Goal: Navigation & Orientation: Find specific page/section

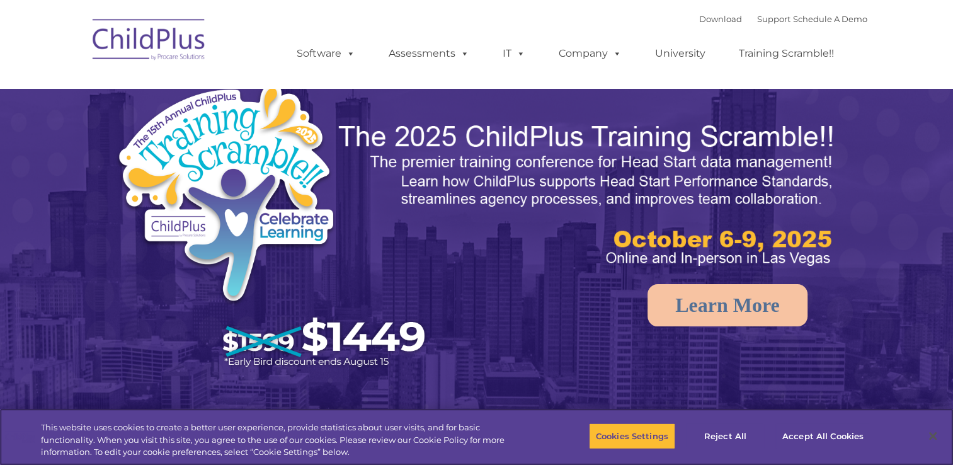
select select "MEDIUM"
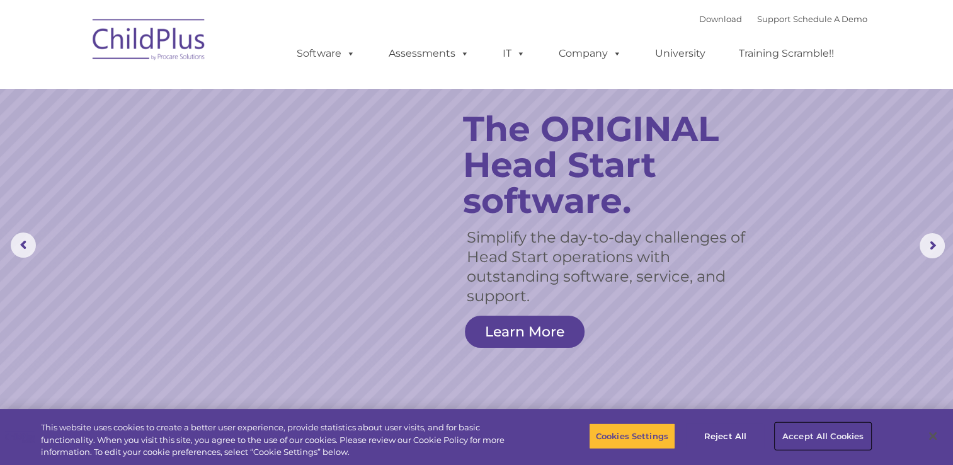
click at [813, 443] on button "Accept All Cookies" at bounding box center [822, 436] width 95 height 26
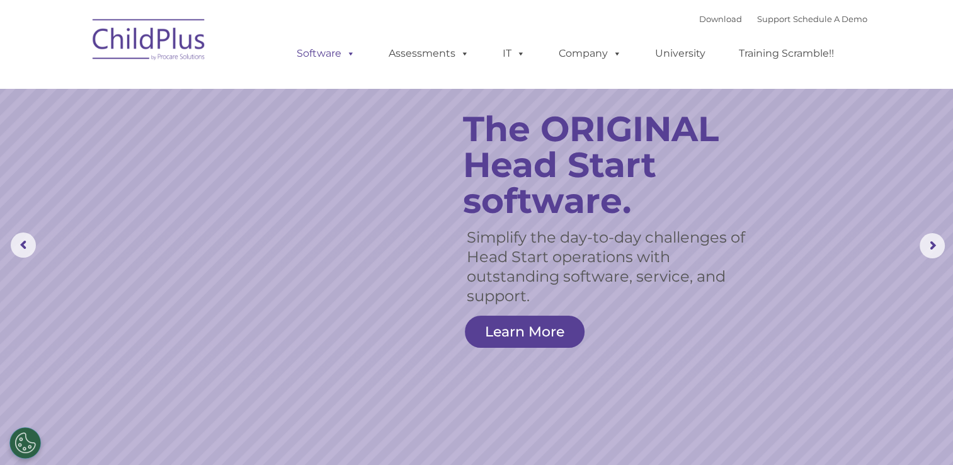
click at [318, 57] on link "Software" at bounding box center [326, 53] width 84 height 25
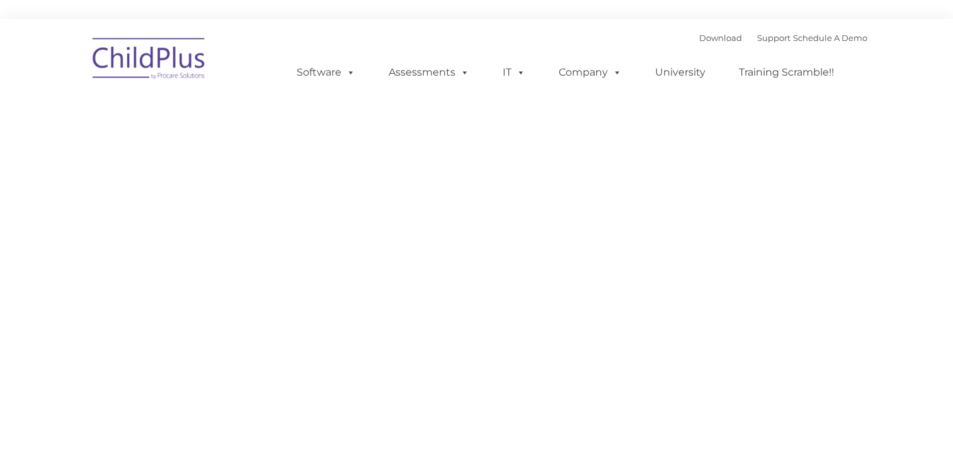
click at [428, 59] on ul "Software ChildPlus: The original and most widely-used Head Start data managemen…" at bounding box center [569, 72] width 596 height 50
type input ""
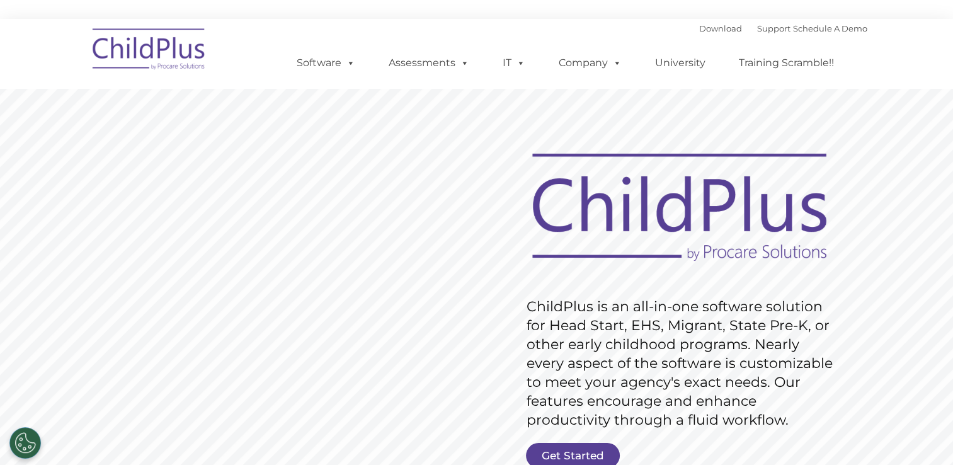
click at [154, 58] on img at bounding box center [149, 51] width 126 height 63
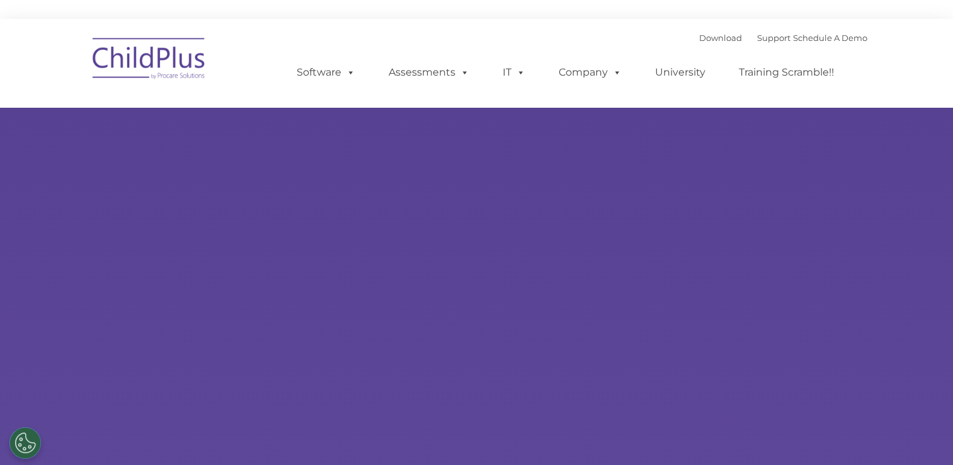
type input ""
select select "MEDIUM"
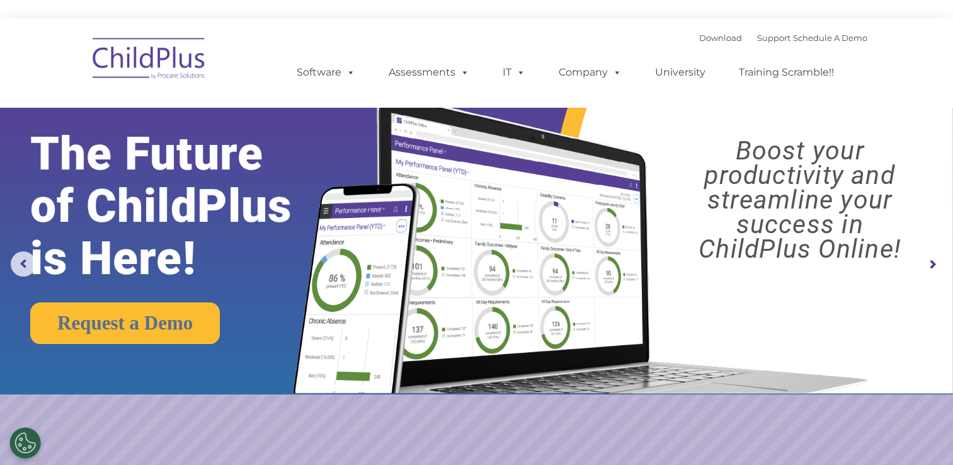
click at [936, 263] on rs-arrow at bounding box center [932, 264] width 25 height 25
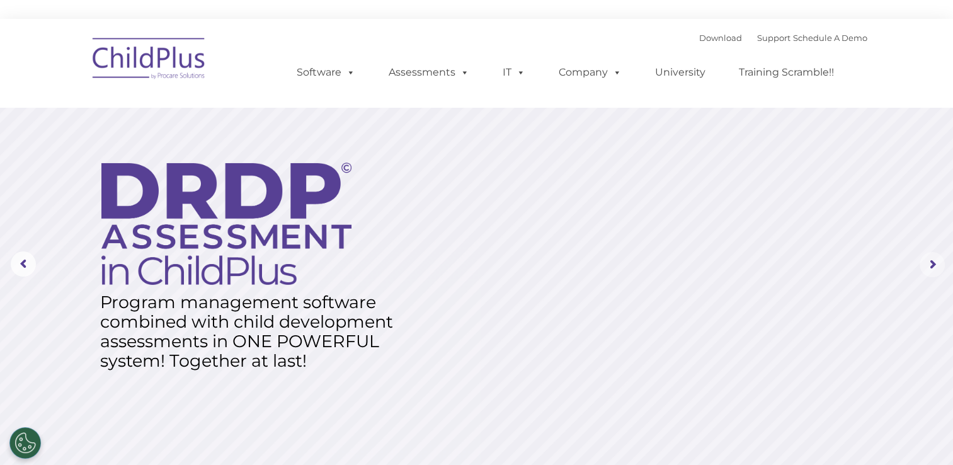
click at [936, 263] on rs-arrow at bounding box center [932, 264] width 25 height 25
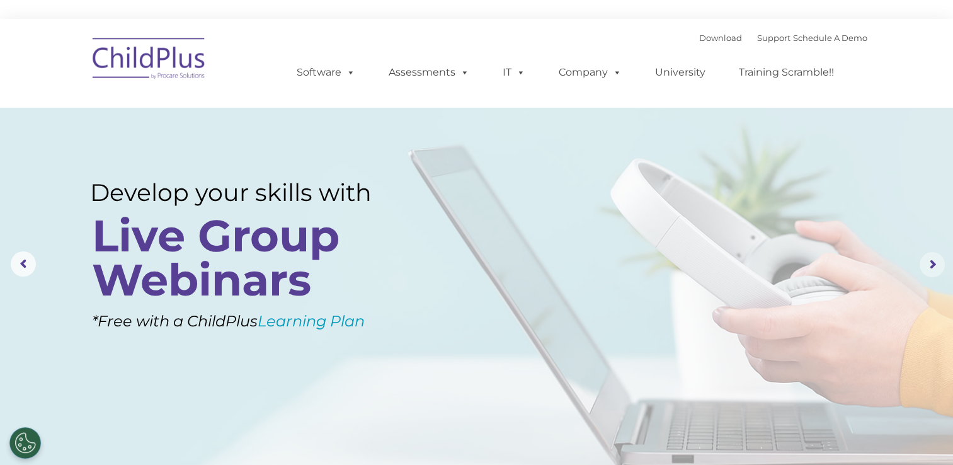
click at [935, 263] on rs-arrow at bounding box center [932, 264] width 25 height 25
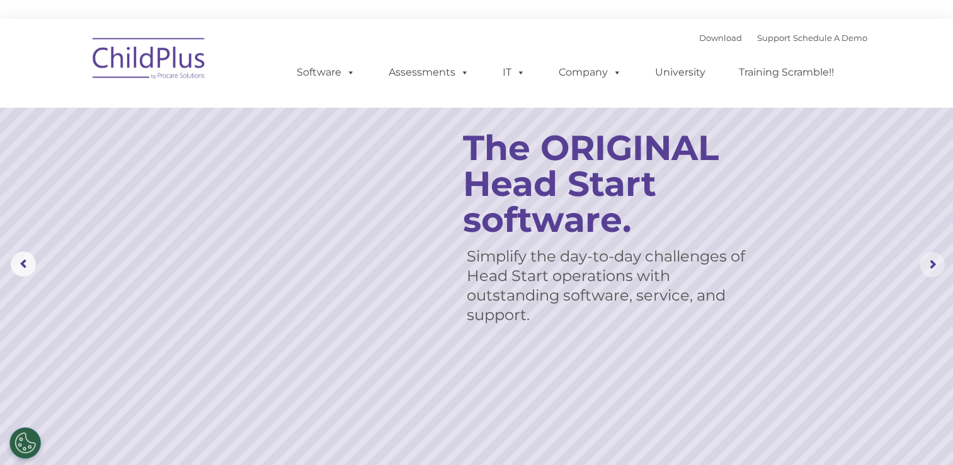
click at [935, 263] on rs-arrow at bounding box center [932, 264] width 25 height 25
